Goal: Task Accomplishment & Management: Complete application form

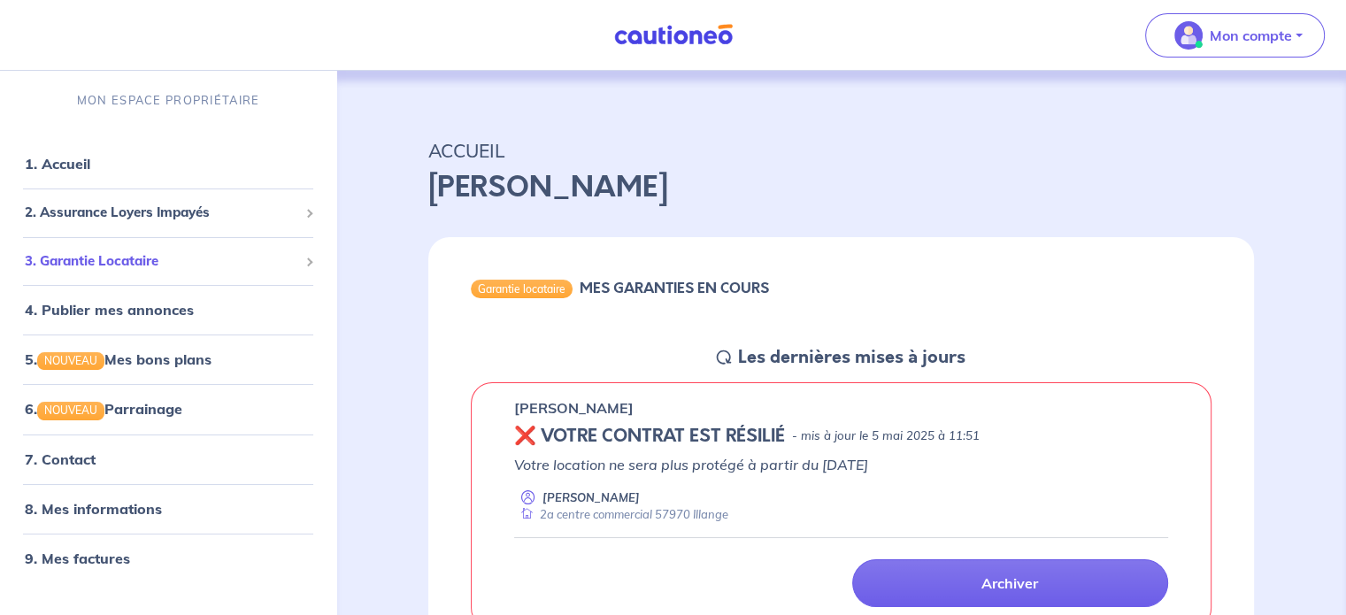
click at [129, 254] on span "3. Garantie Locataire" at bounding box center [161, 261] width 273 height 20
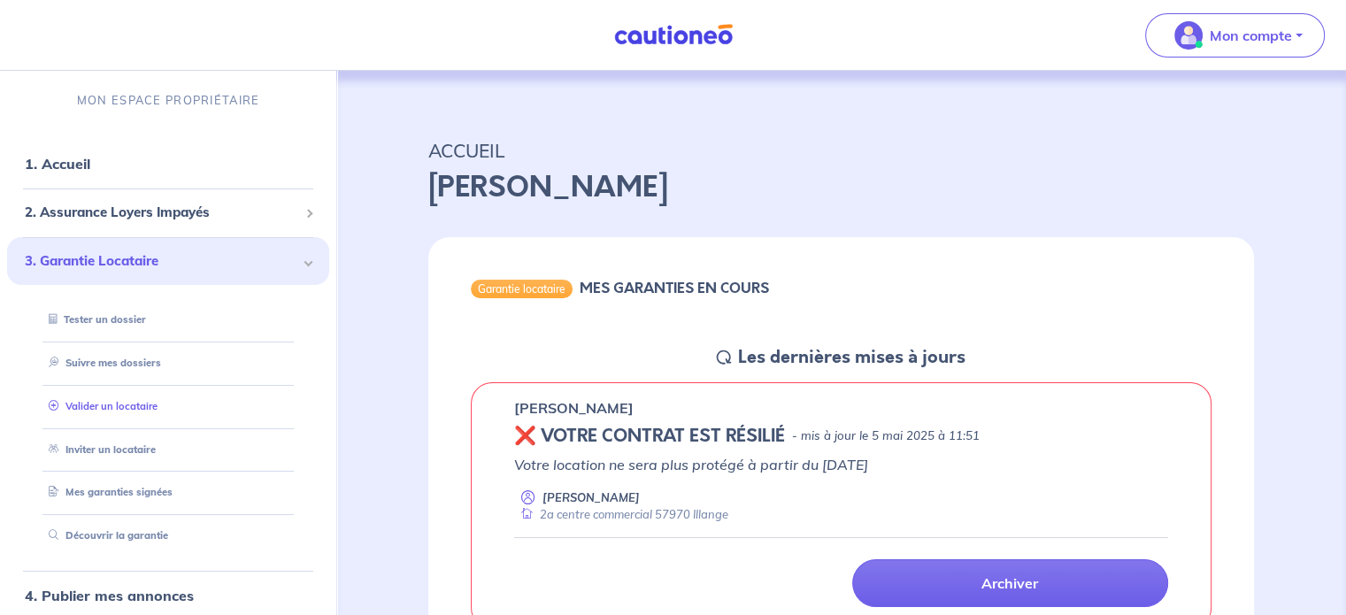
click at [157, 411] on link "Valider un locataire" at bounding box center [100, 406] width 116 height 12
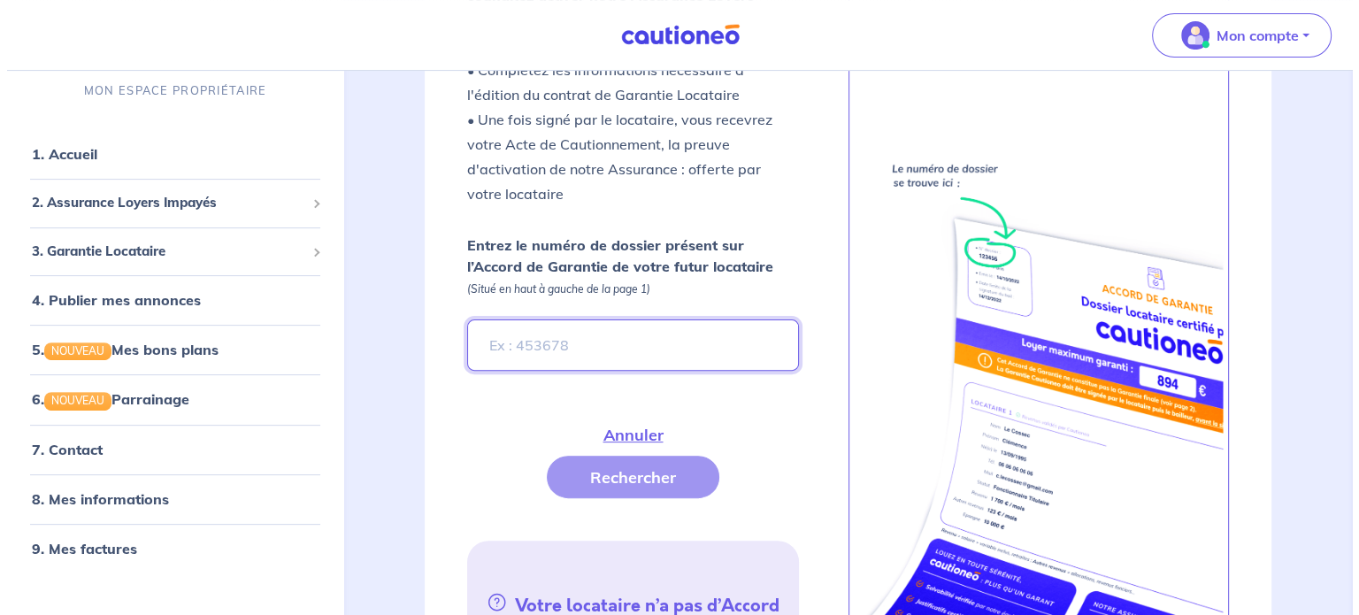
scroll to position [527, 0]
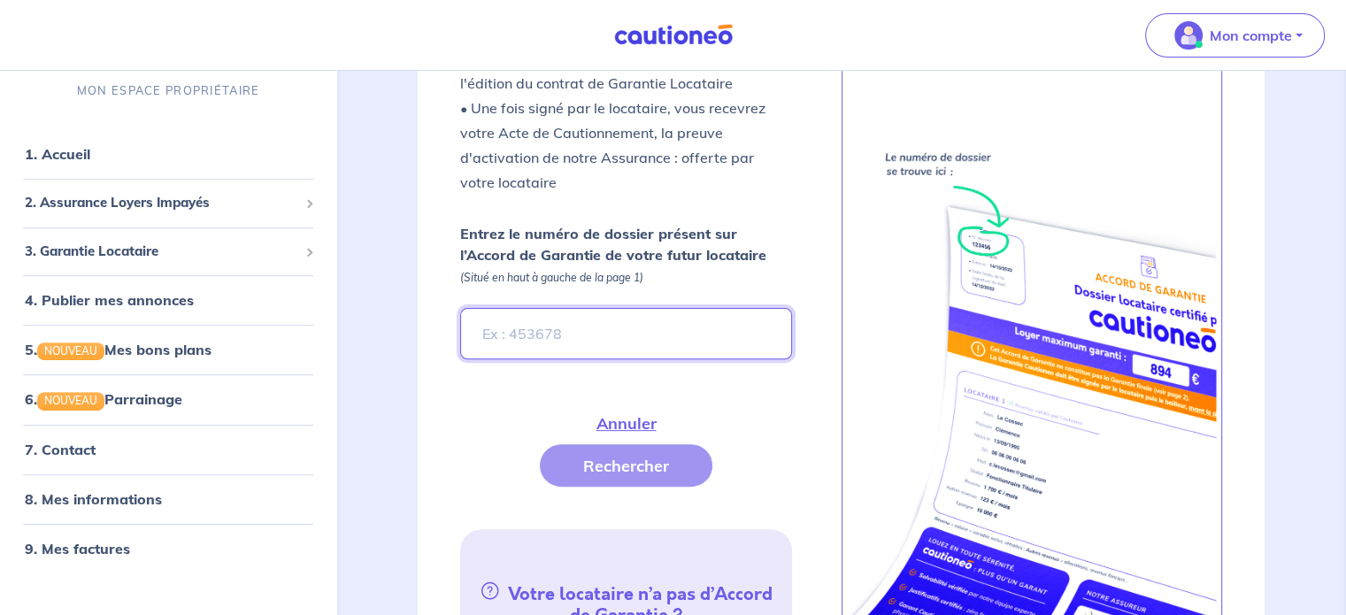
paste input "17b6a4fc-bd2a-408f-8024-dc7e0e2f3b46"
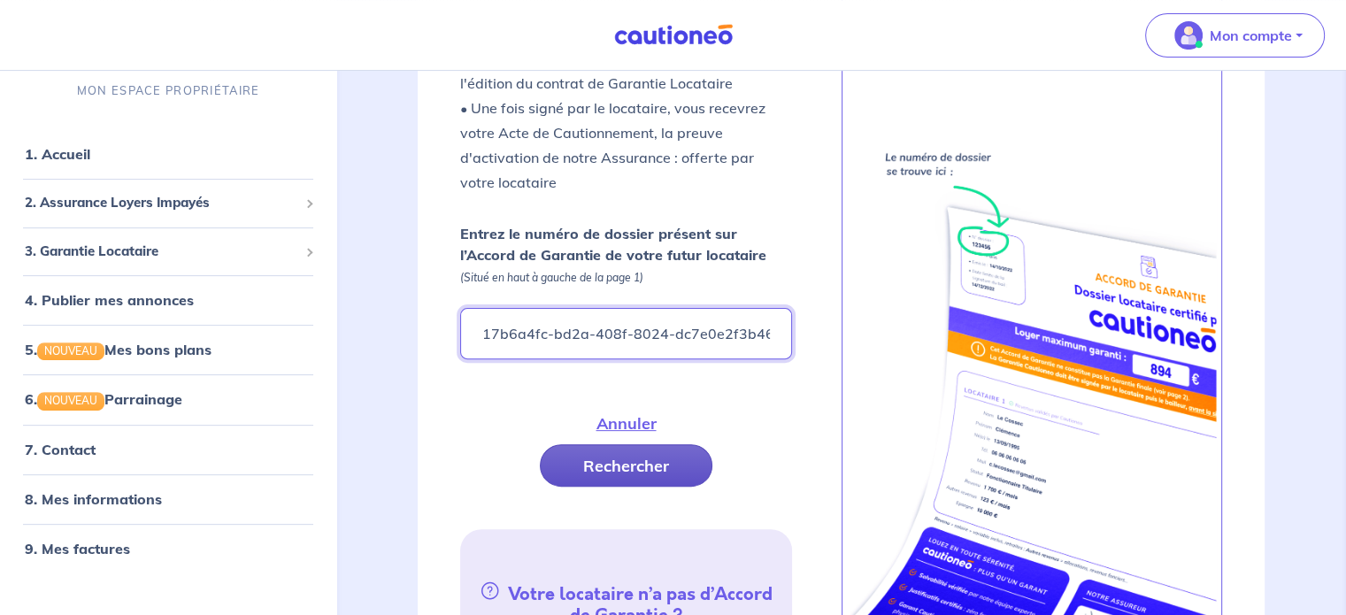
type input "17b6a4fc-bd2a-408f-8024-dc7e0e2f3b46"
click at [617, 447] on button "Rechercher" at bounding box center [626, 465] width 173 height 42
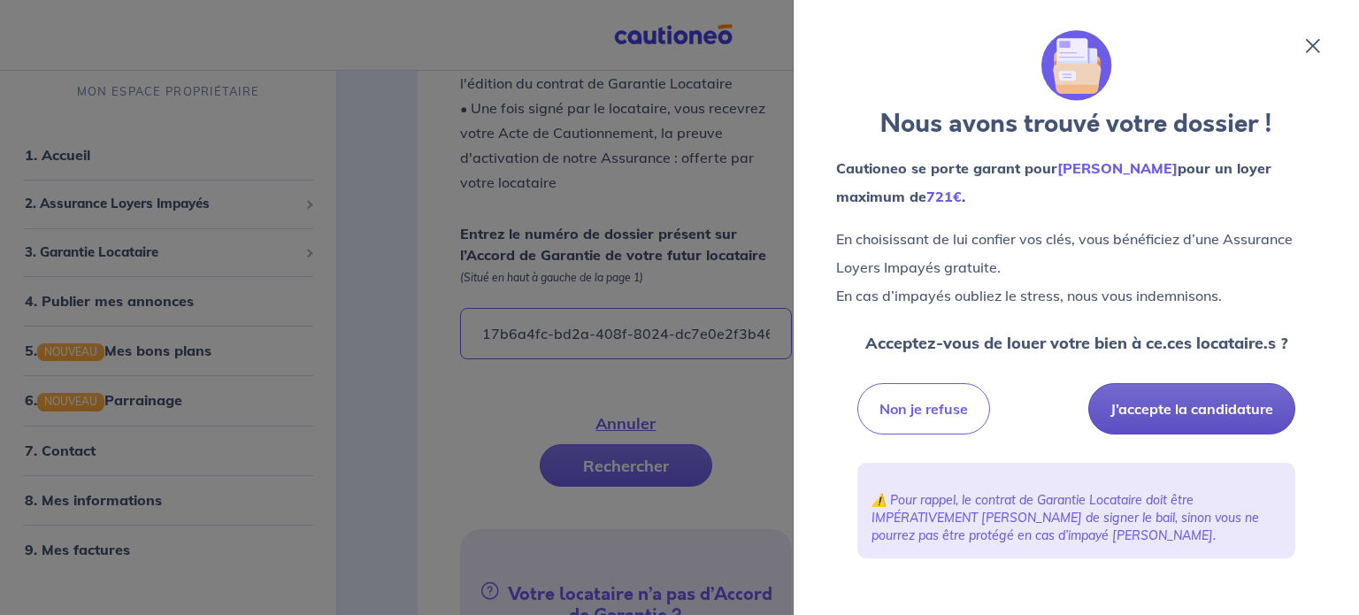
click at [1150, 409] on button "J’accepte la candidature" at bounding box center [1191, 408] width 207 height 51
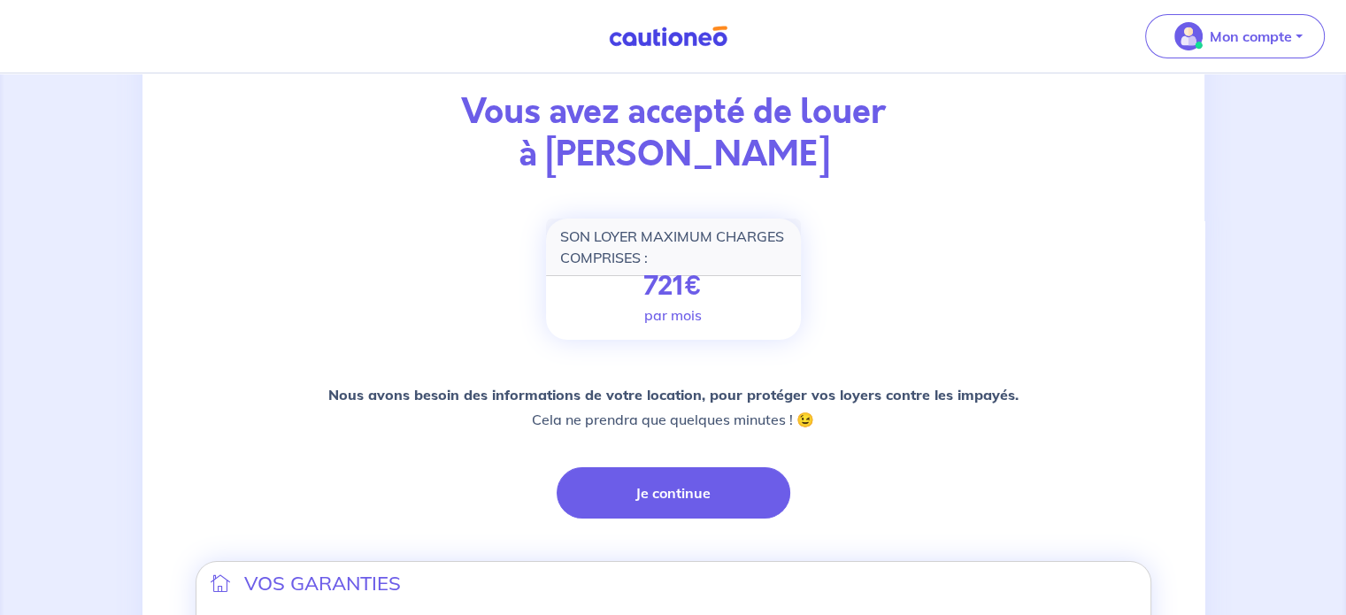
scroll to position [142, 0]
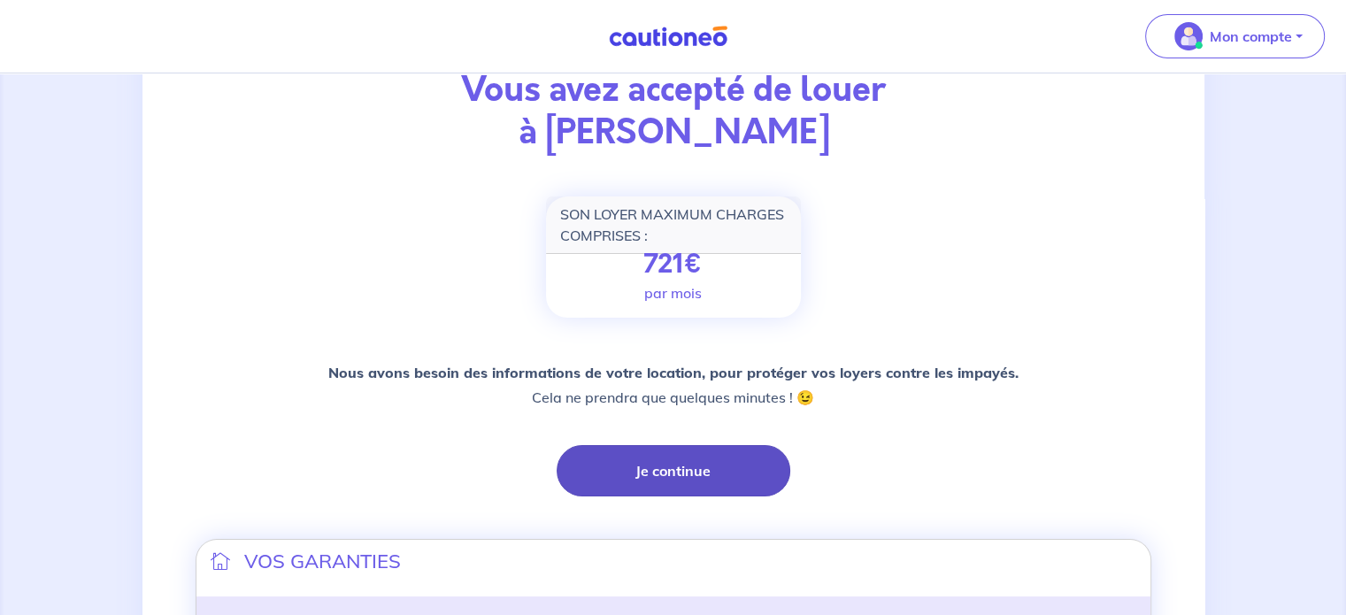
click at [729, 477] on button "Je continue" at bounding box center [674, 470] width 234 height 51
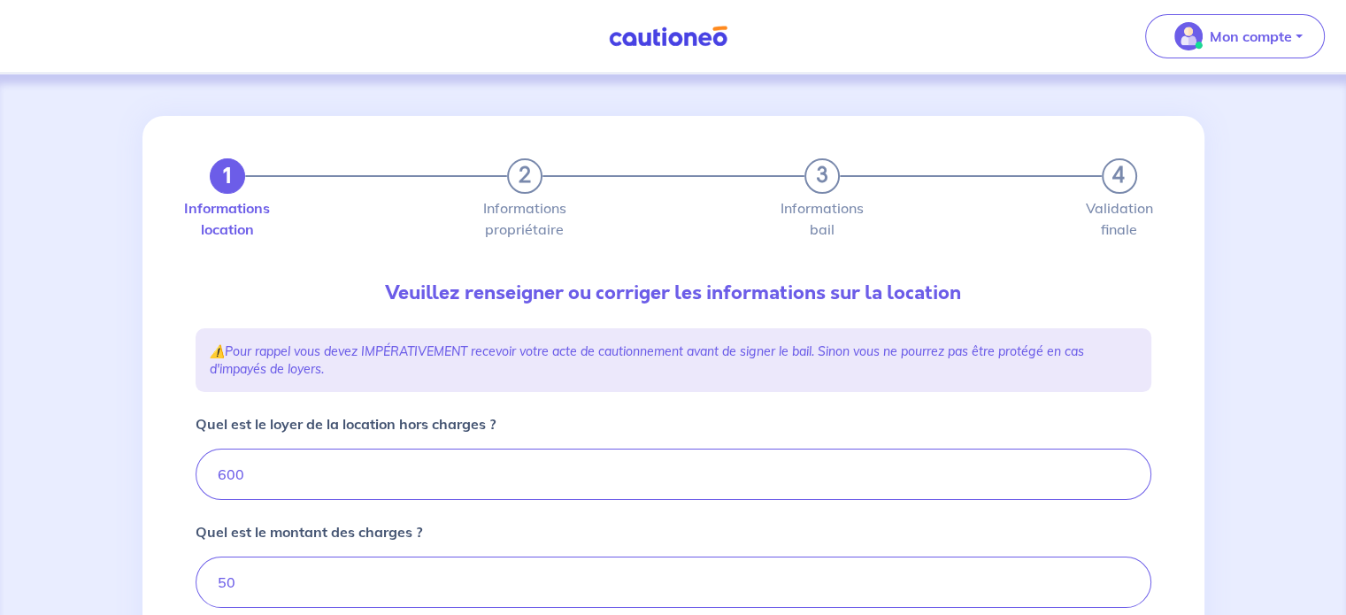
type input "650"
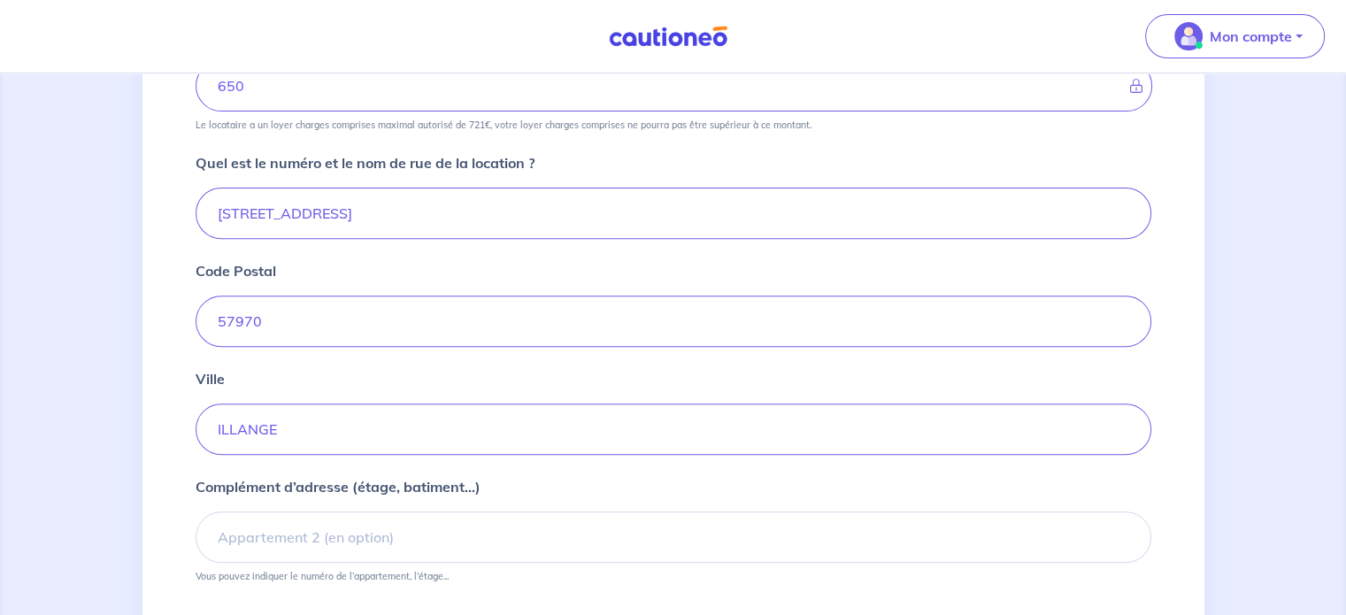
scroll to position [634, 0]
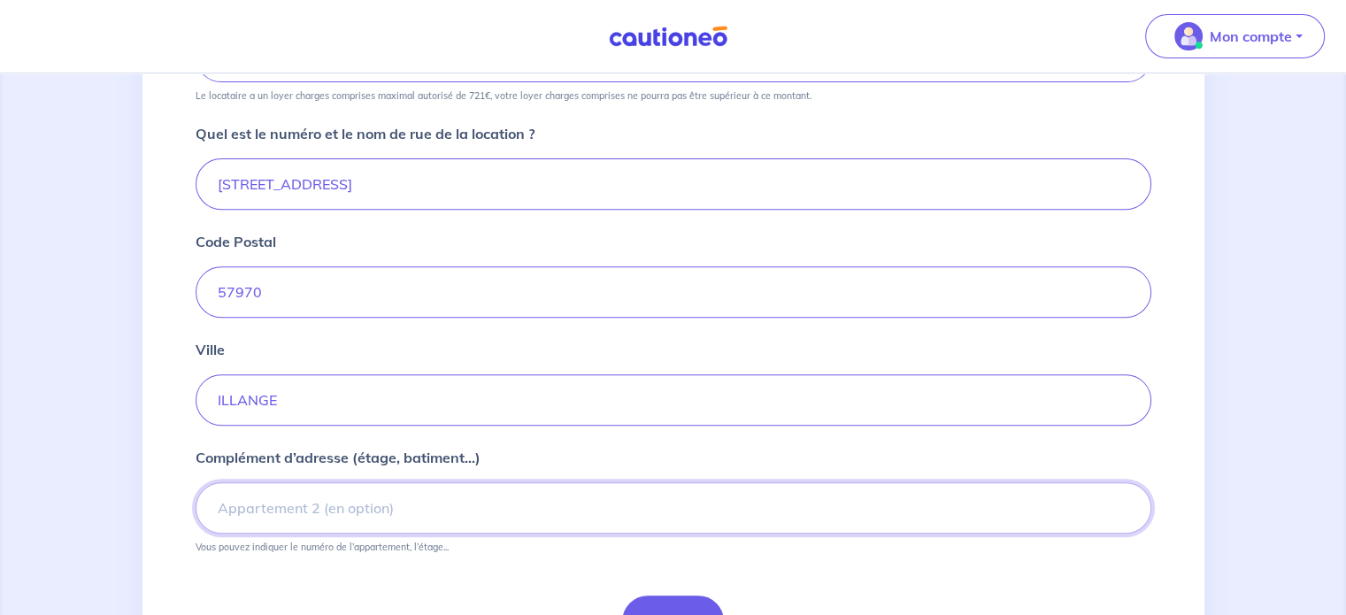
click at [308, 496] on input "Complément d’adresse (étage, batiment...)" at bounding box center [674, 507] width 956 height 51
type input "Résidence les IRIS"
click at [260, 175] on input "[STREET_ADDRESS]" at bounding box center [674, 183] width 956 height 51
type input "2A centre commercial"
click at [280, 300] on input "57970" at bounding box center [674, 291] width 956 height 51
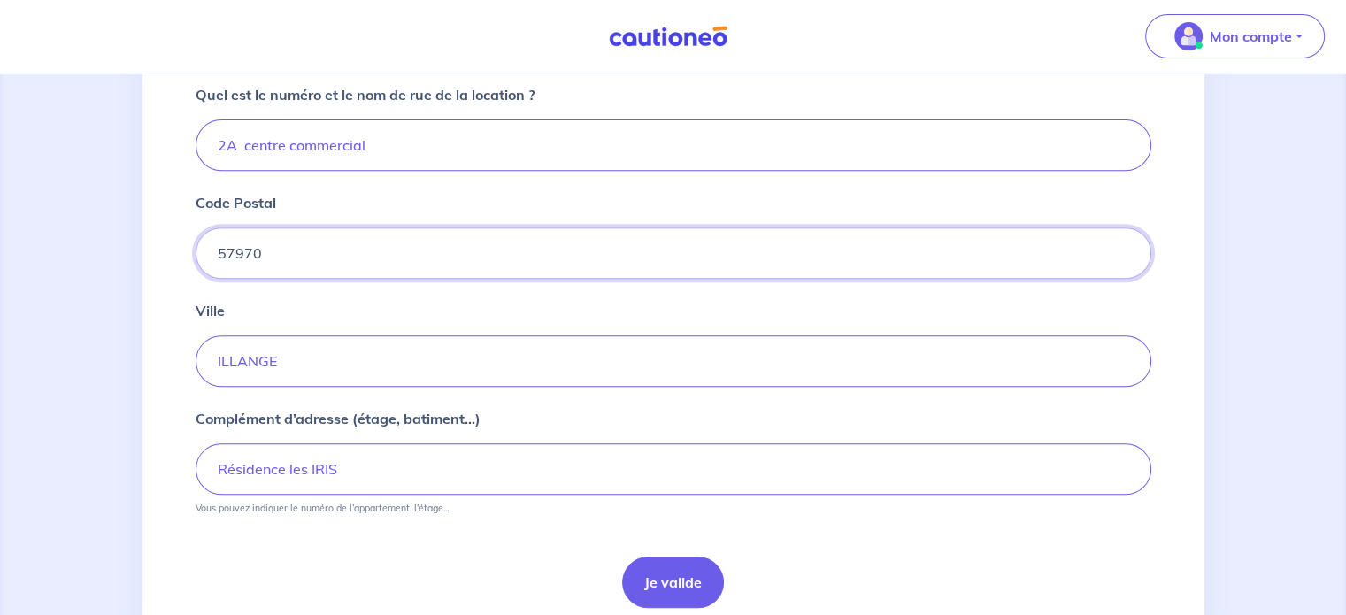
scroll to position [740, 0]
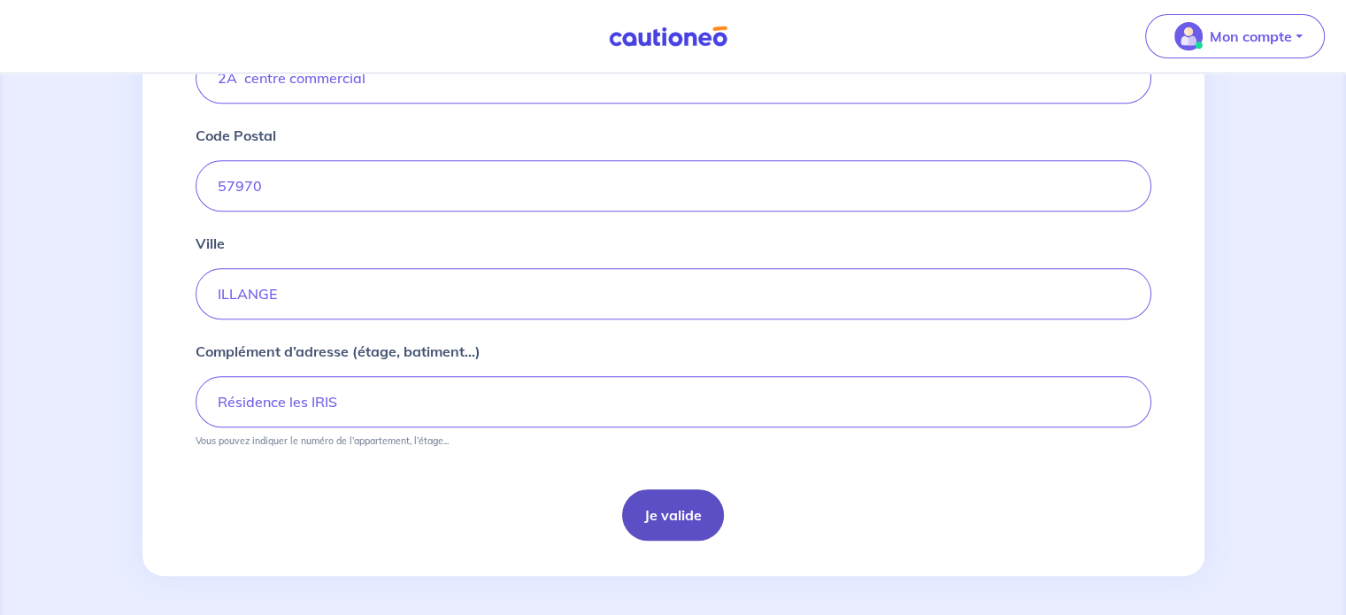
click at [669, 510] on button "Je valide" at bounding box center [673, 514] width 102 height 51
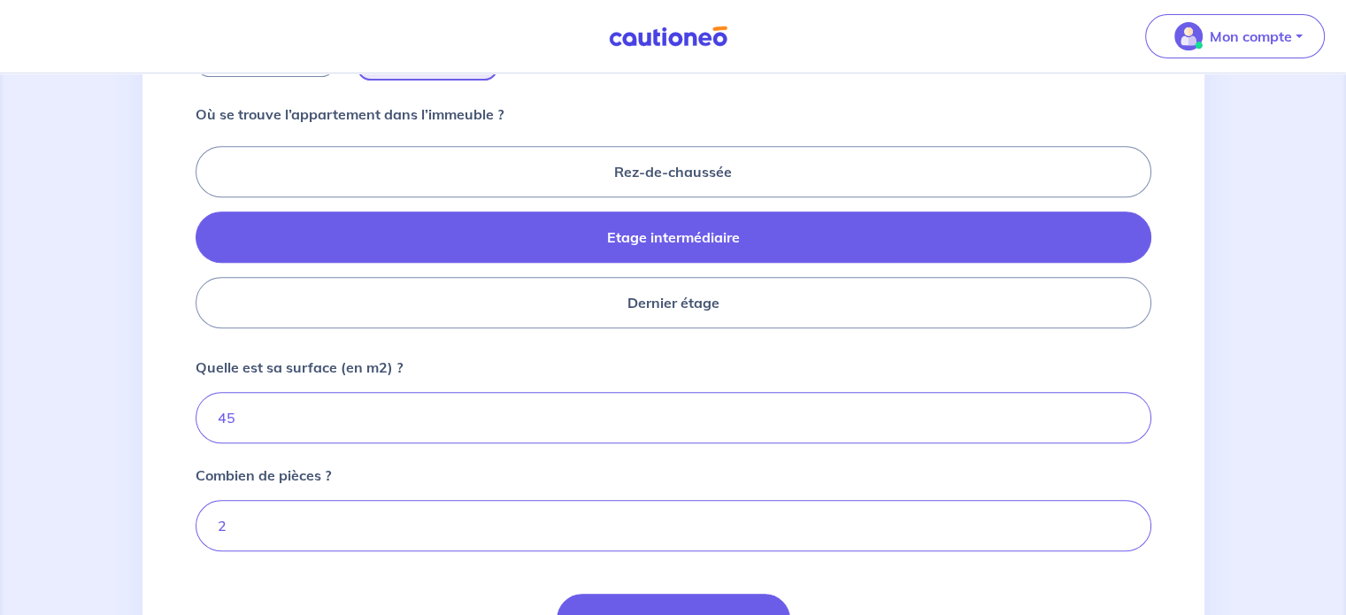
scroll to position [759, 0]
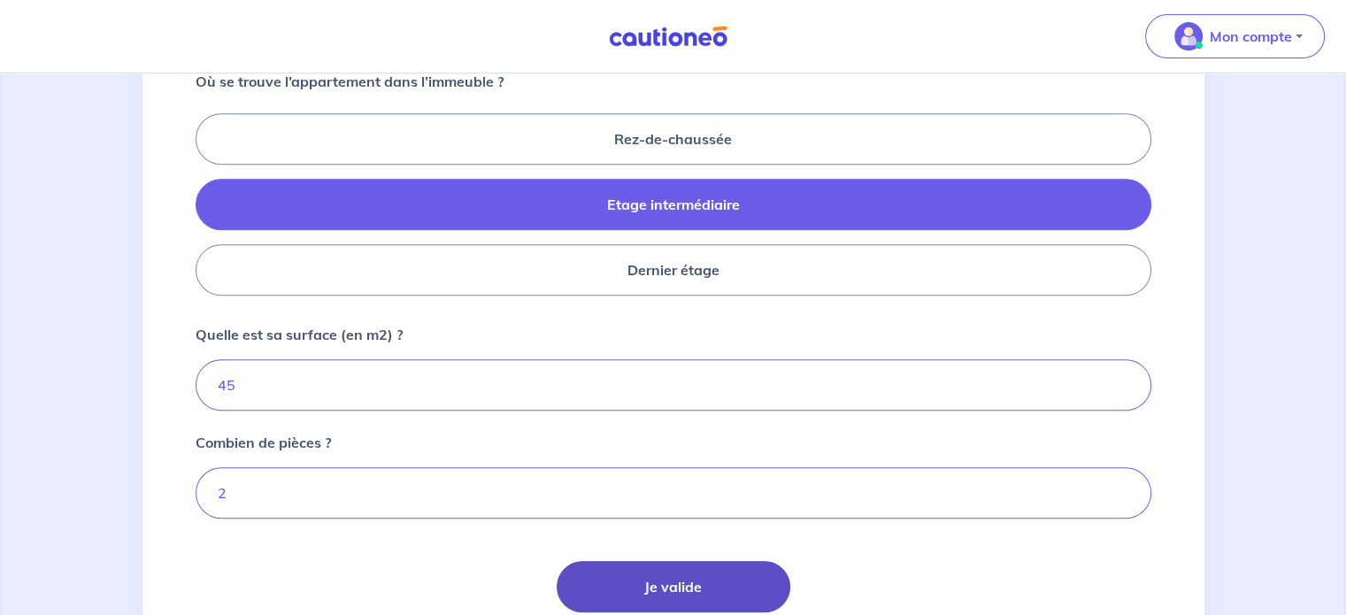
click at [634, 574] on button "Je valide" at bounding box center [674, 586] width 234 height 51
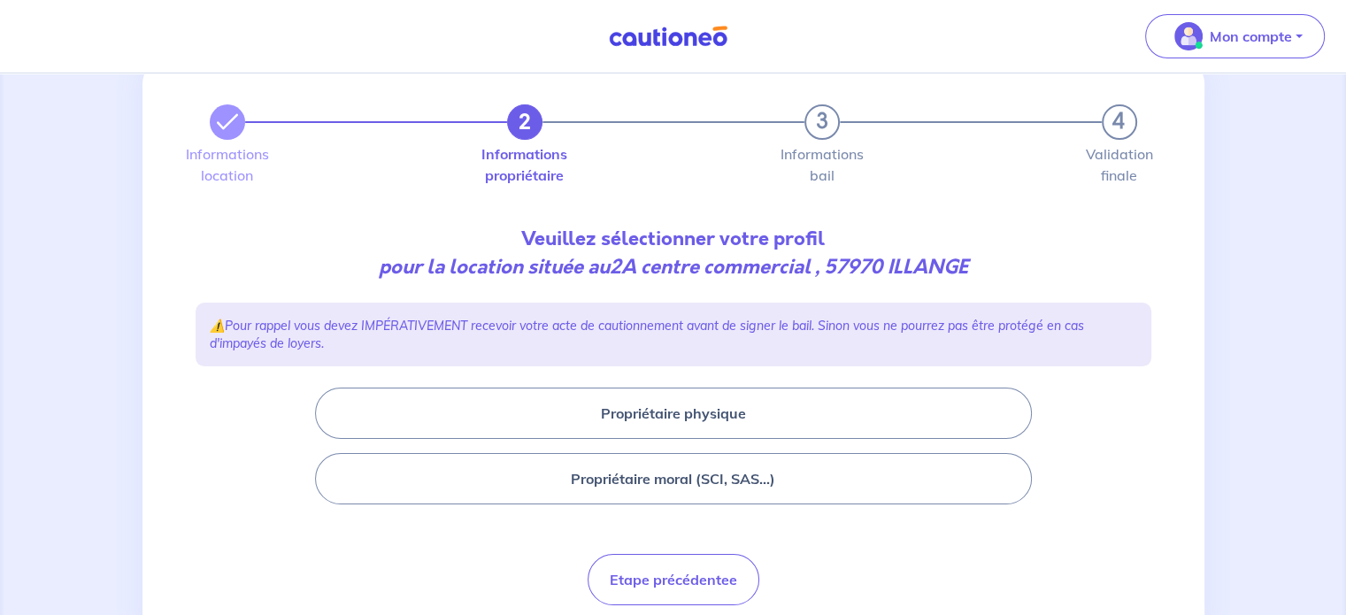
scroll to position [68, 0]
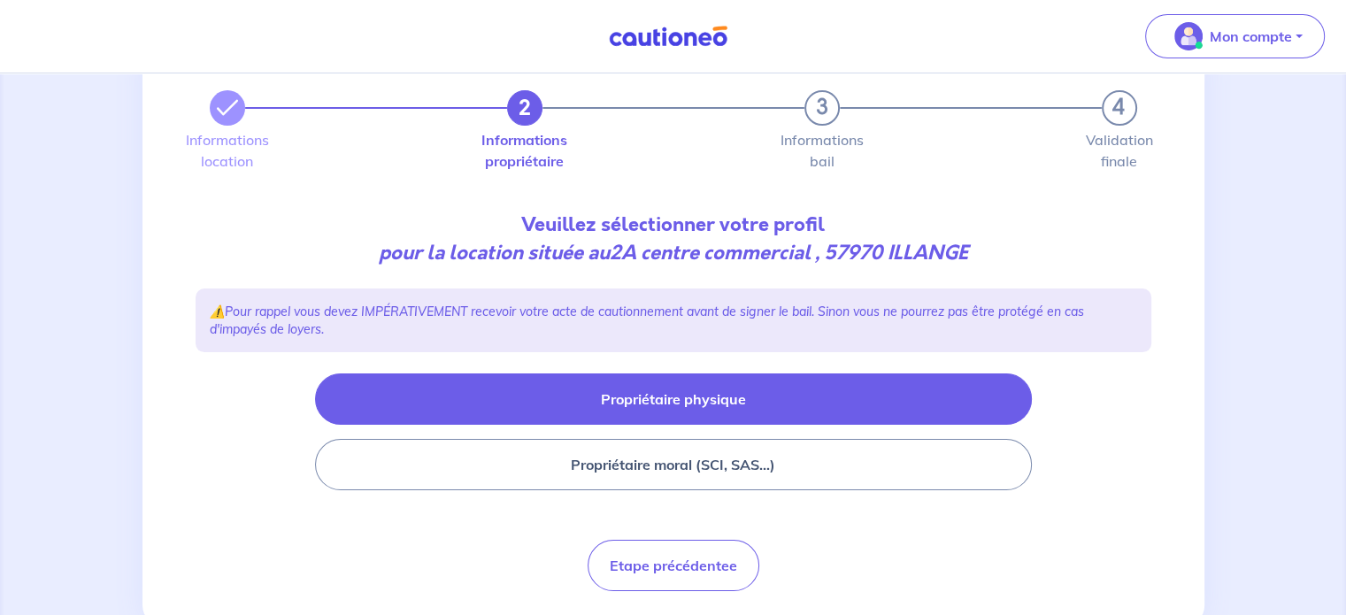
click at [782, 407] on button "Propriétaire physique" at bounding box center [673, 398] width 717 height 51
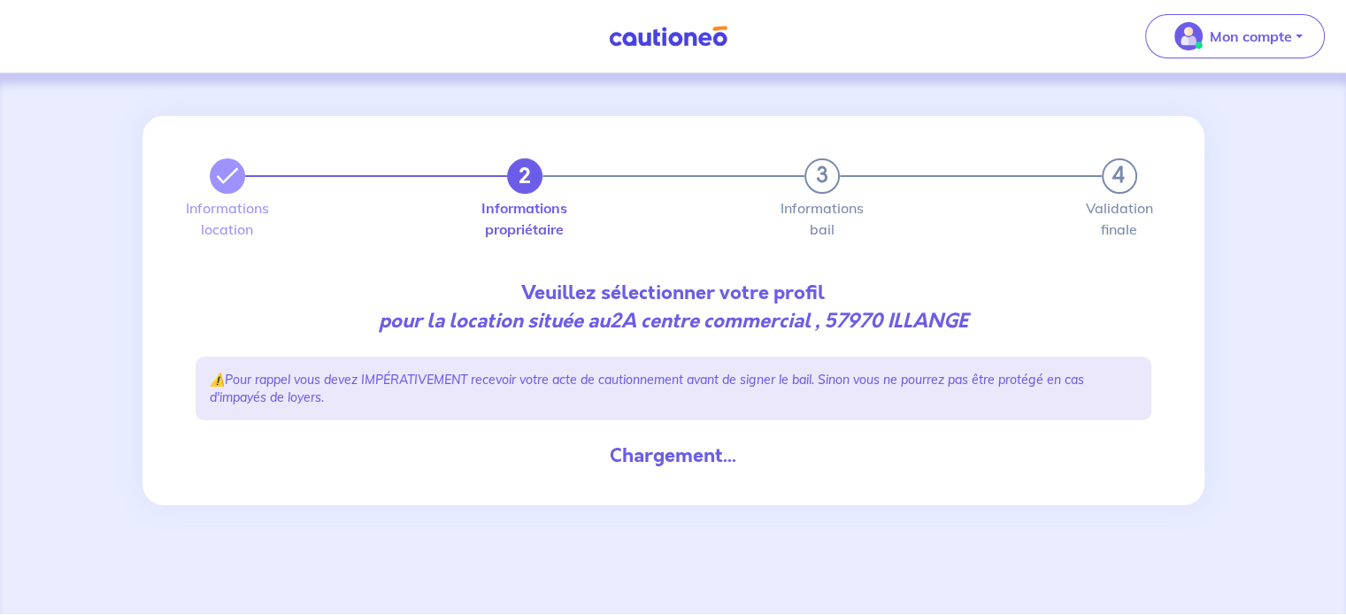
scroll to position [0, 0]
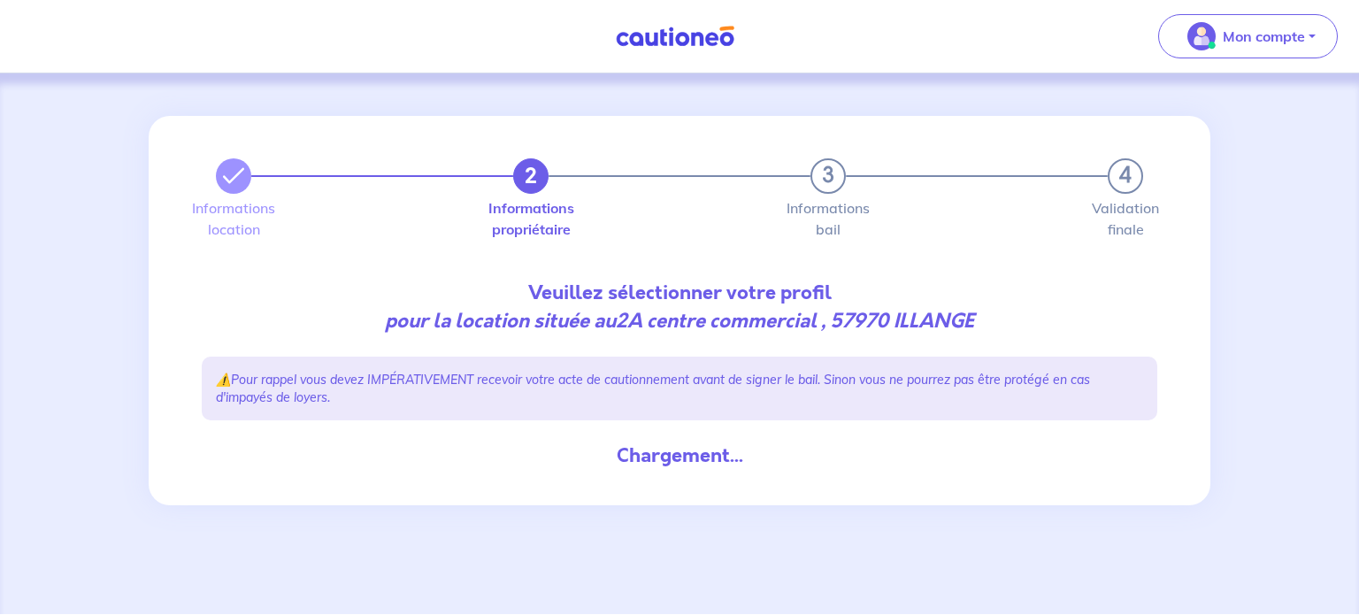
select select "FR"
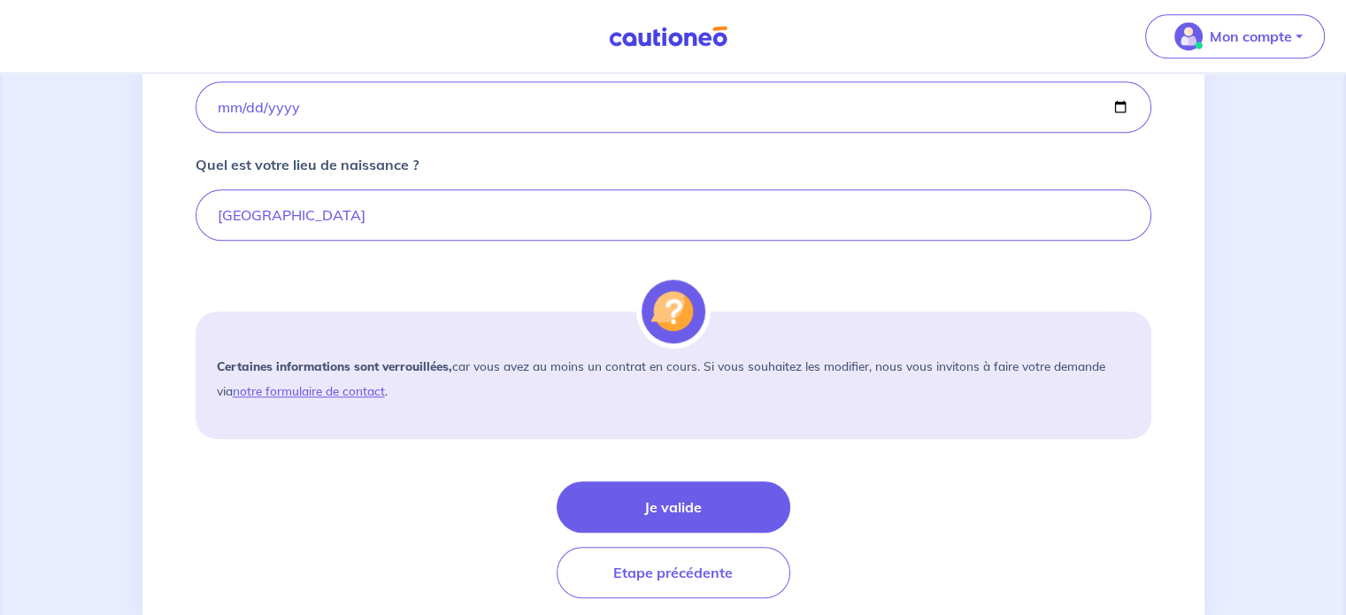
scroll to position [1344, 0]
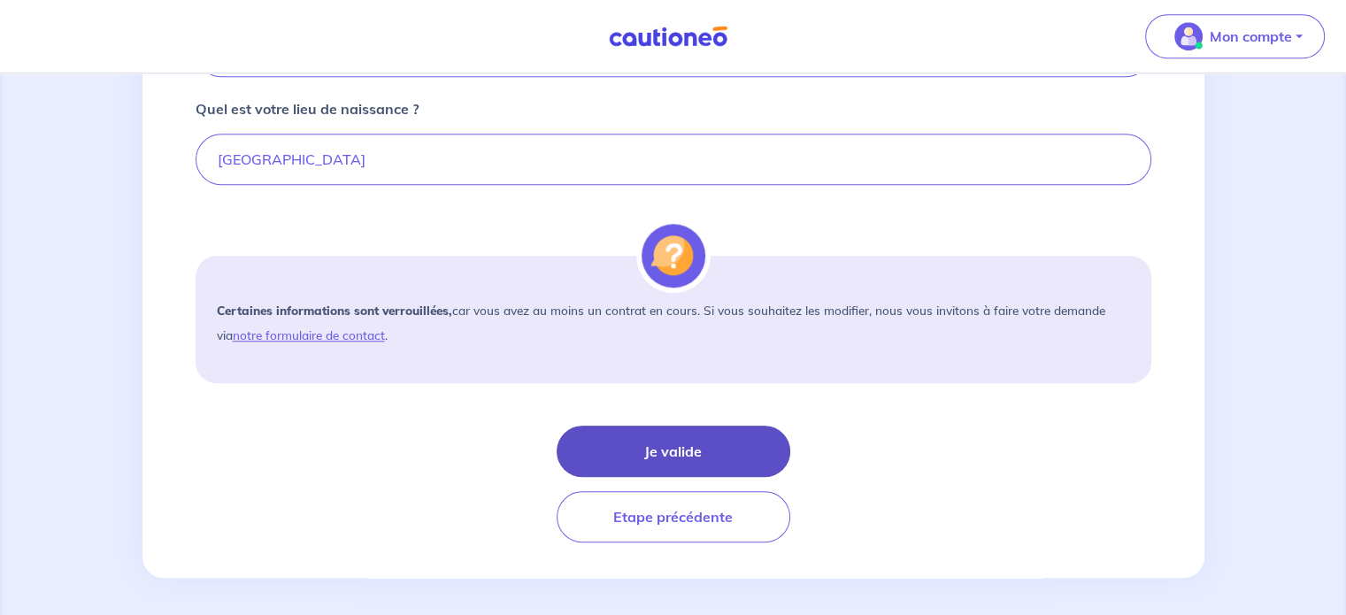
click at [678, 442] on button "Je valide" at bounding box center [674, 451] width 234 height 51
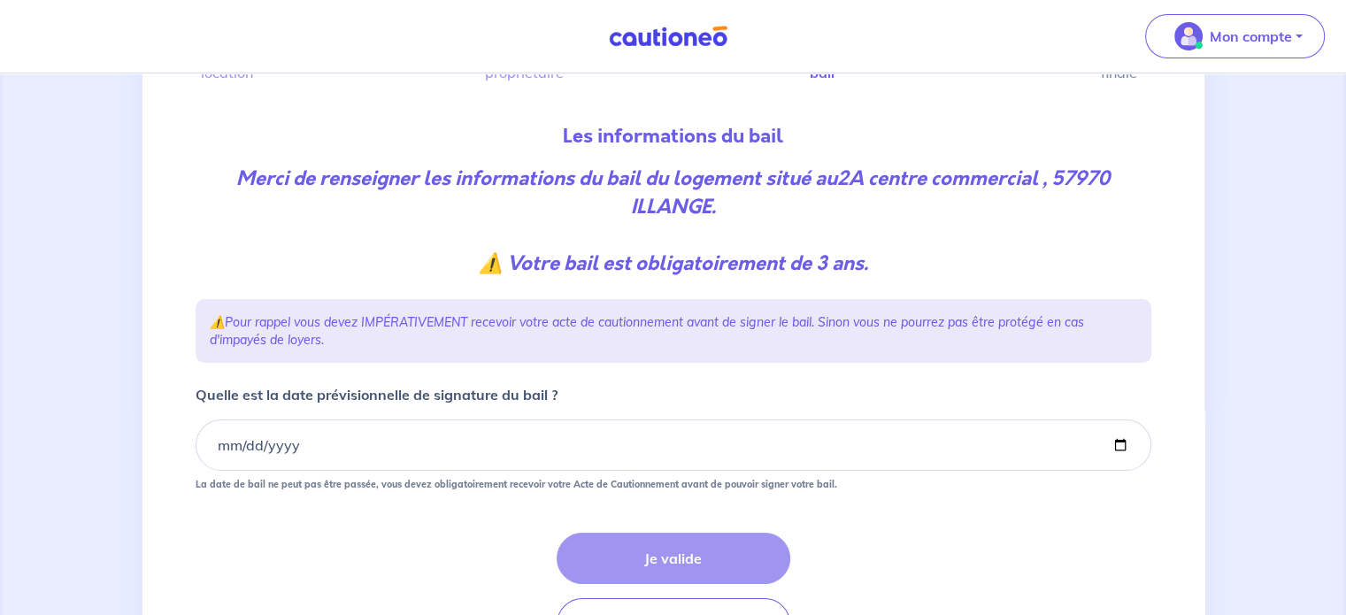
scroll to position [184, 0]
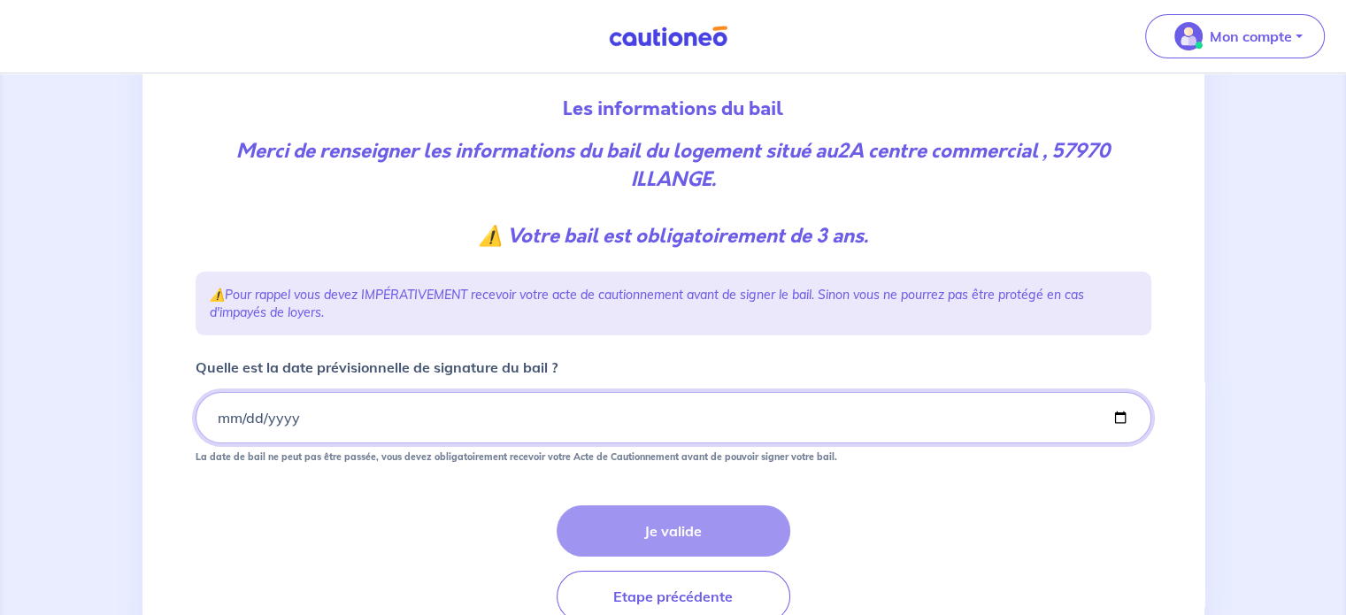
click at [216, 427] on input "Quelle est la date prévisionnelle de signature du bail ?" at bounding box center [674, 417] width 956 height 51
click at [216, 418] on input "Quelle est la date prévisionnelle de signature du bail ?" at bounding box center [674, 417] width 956 height 51
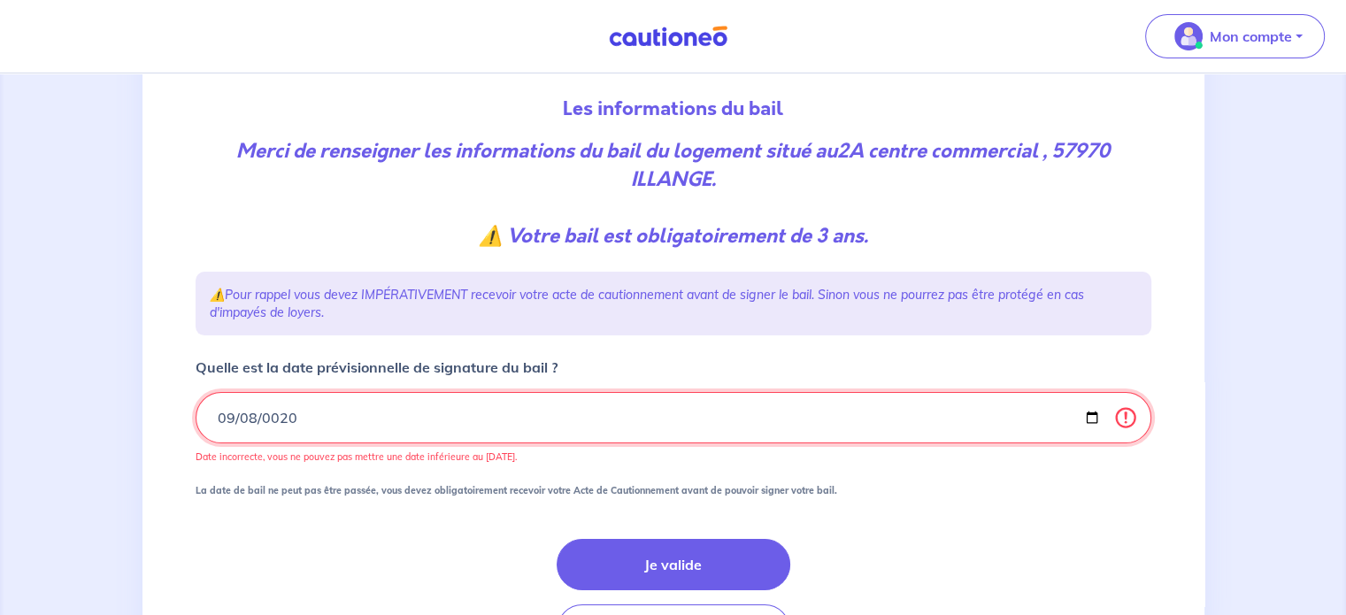
type input "0202-09-08"
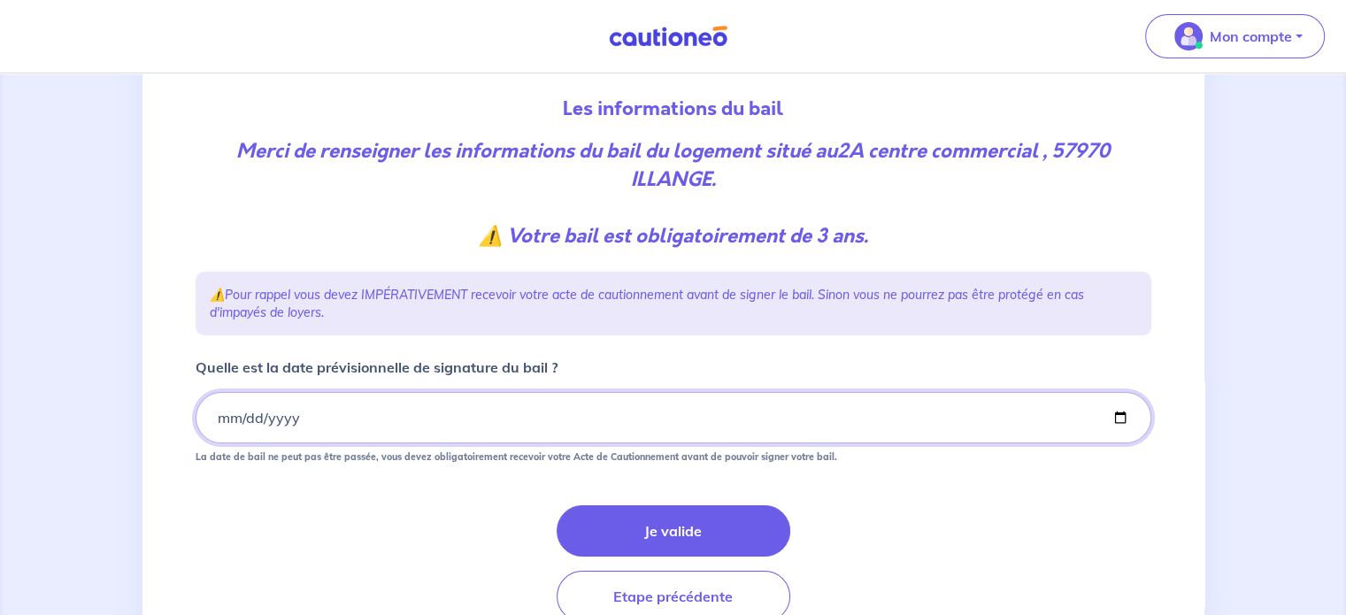
click at [216, 418] on input "Quelle est la date prévisionnelle de signature du bail ?" at bounding box center [674, 417] width 956 height 51
click at [227, 418] on input "Quelle est la date prévisionnelle de signature du bail ?" at bounding box center [674, 417] width 956 height 51
click at [226, 419] on input "Quelle est la date prévisionnelle de signature du bail ?" at bounding box center [674, 417] width 956 height 51
click at [265, 411] on input "Quelle est la date prévisionnelle de signature du bail ?" at bounding box center [674, 417] width 956 height 51
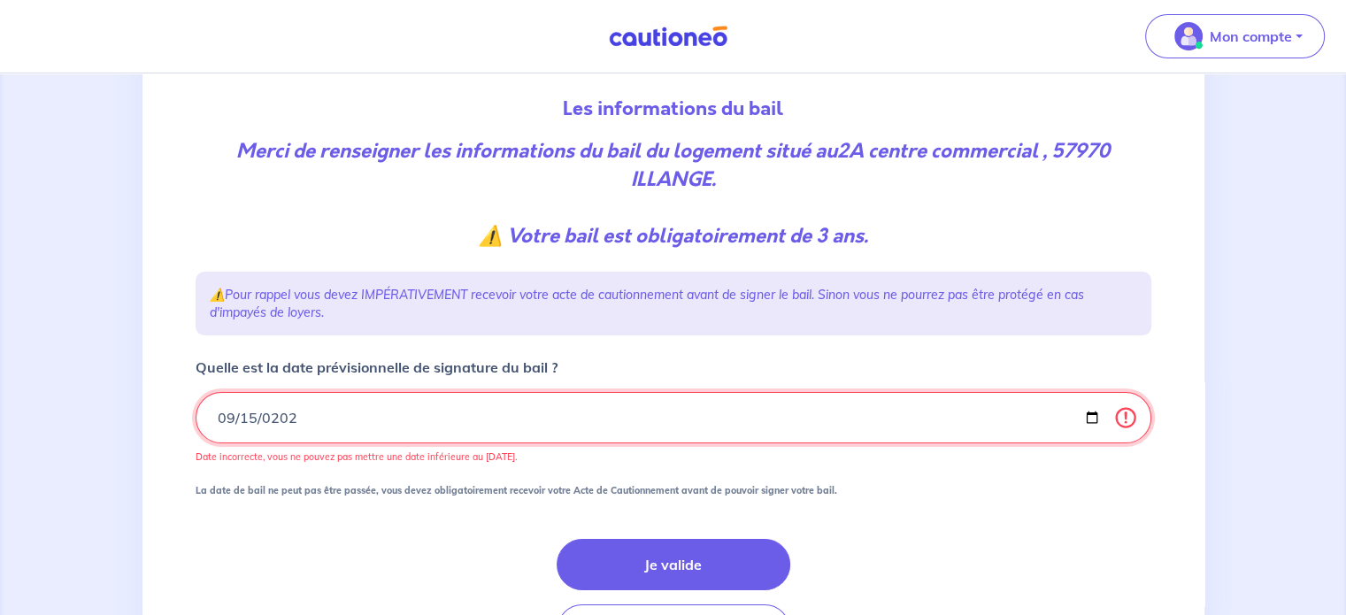
type input "[DATE]"
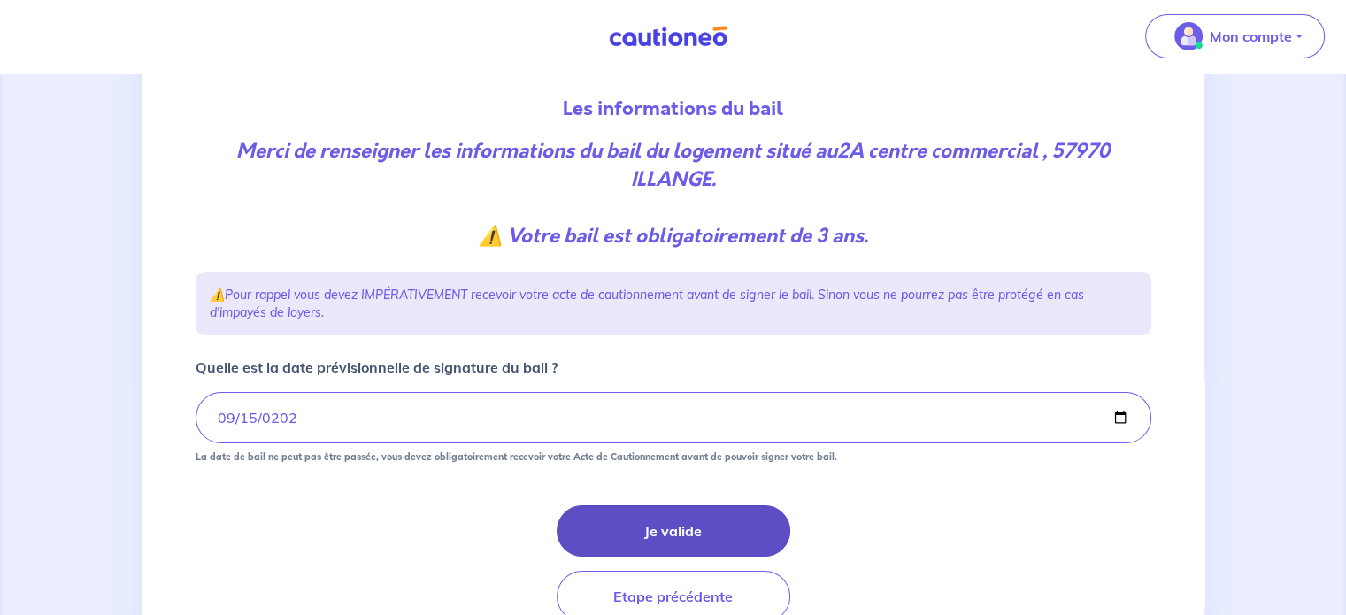
click at [628, 530] on button "Je valide" at bounding box center [674, 530] width 234 height 51
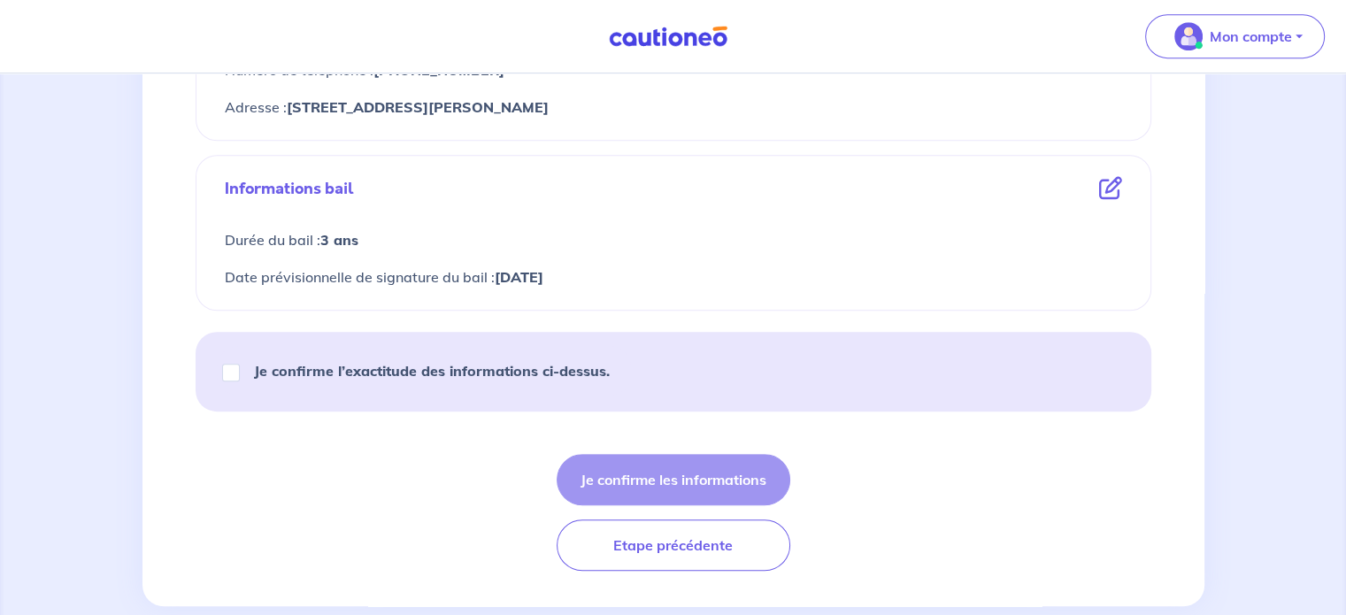
scroll to position [978, 0]
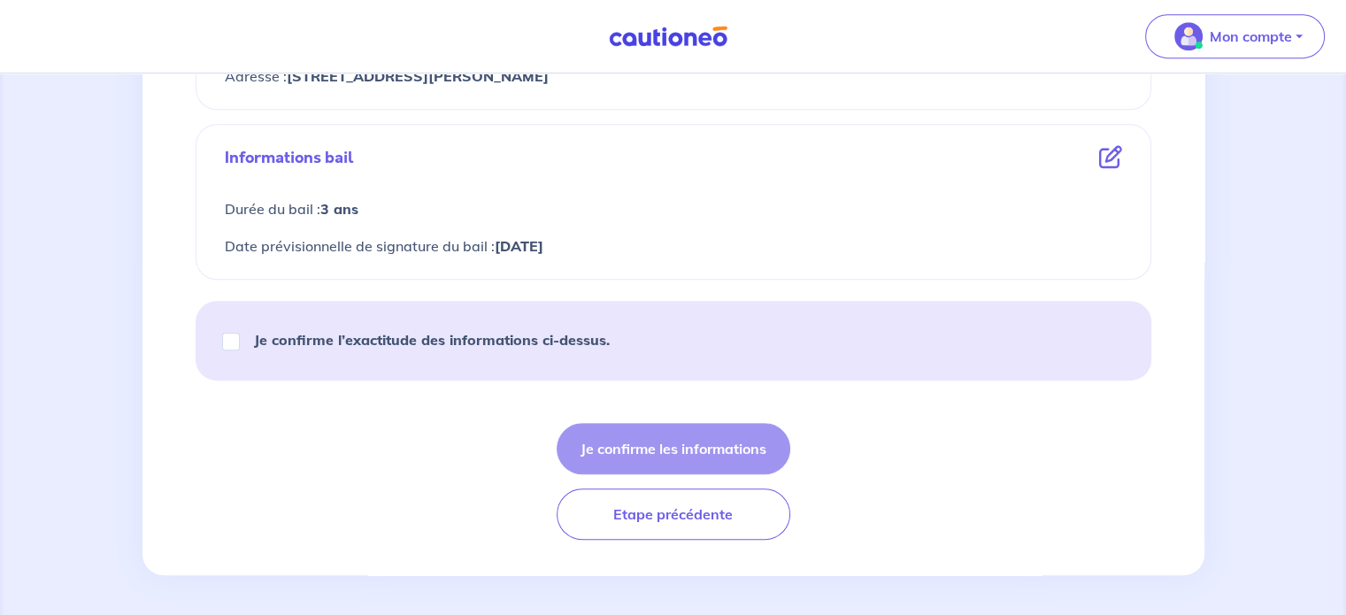
click at [464, 335] on strong "Je confirme l’exactitude des informations ci-dessus." at bounding box center [432, 340] width 356 height 18
click at [240, 335] on input "Je confirme l’exactitude des informations ci-dessus." at bounding box center [231, 342] width 18 height 18
checkbox input "true"
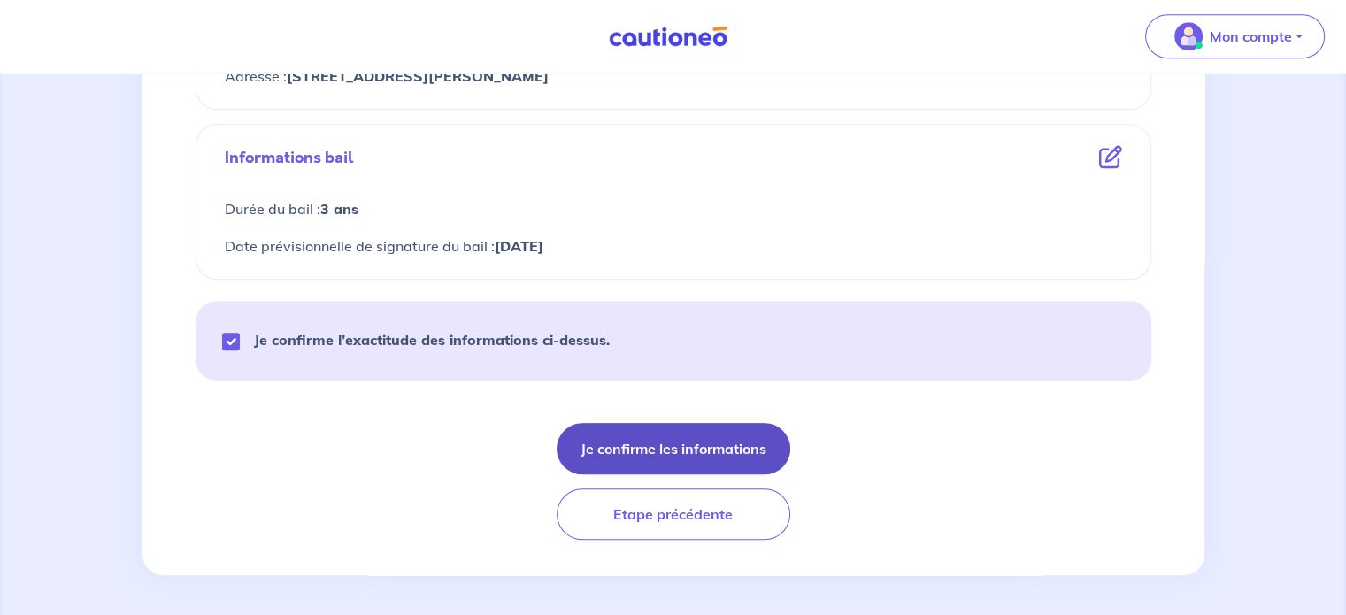
click at [659, 432] on button "Je confirme les informations" at bounding box center [674, 448] width 234 height 51
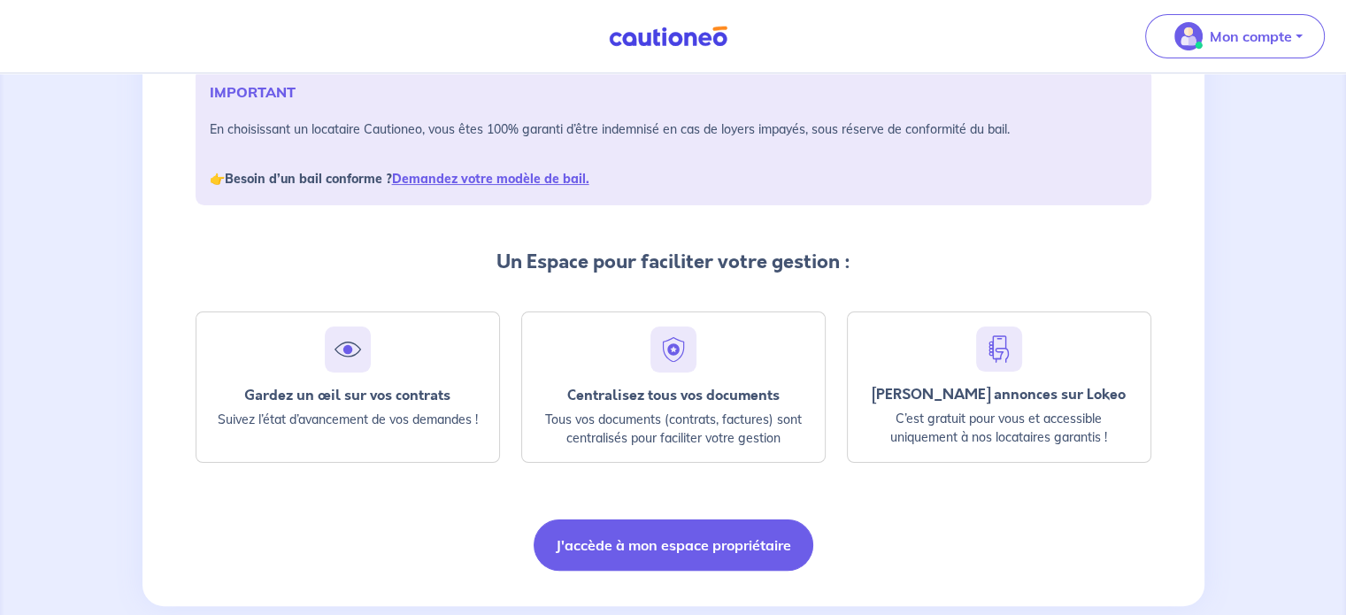
scroll to position [304, 0]
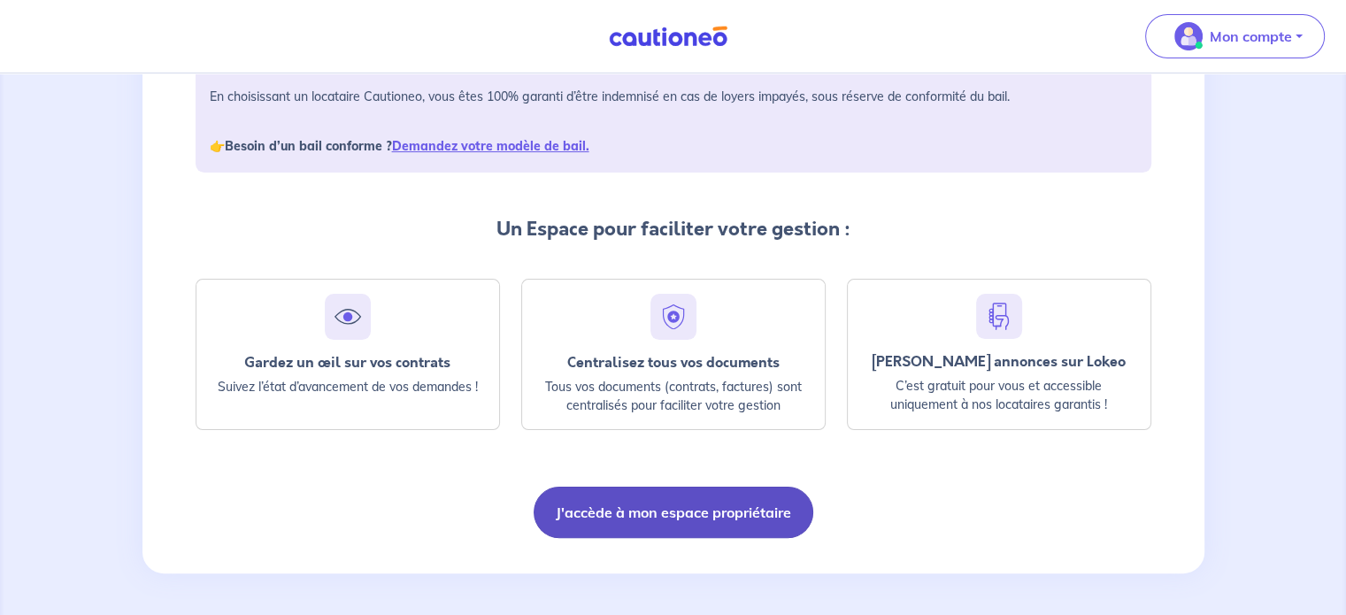
click at [647, 517] on button "J'accède à mon espace propriétaire" at bounding box center [674, 512] width 280 height 51
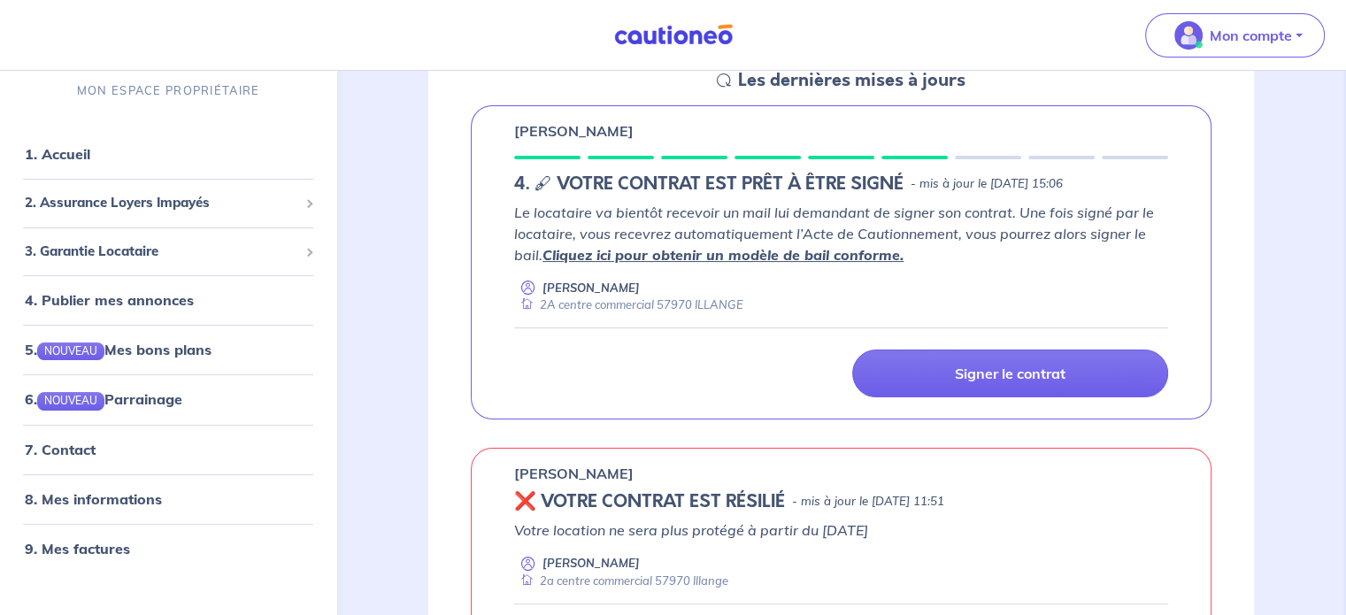
scroll to position [292, 0]
